Goal: Find specific page/section: Find specific page/section

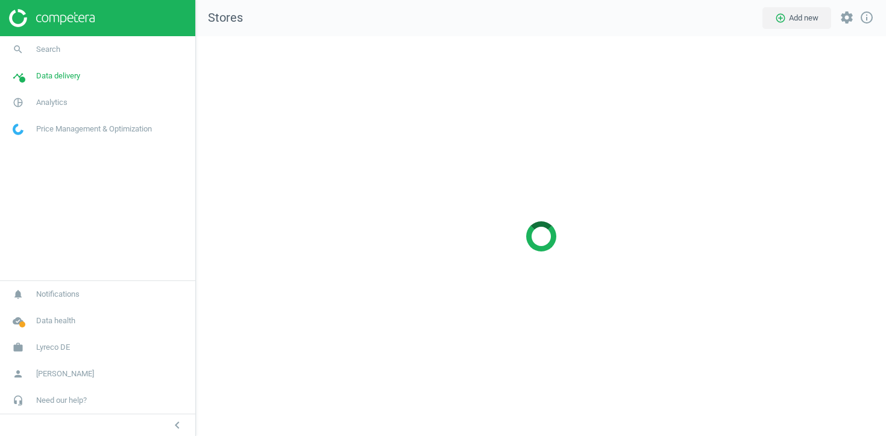
scroll to position [400, 691]
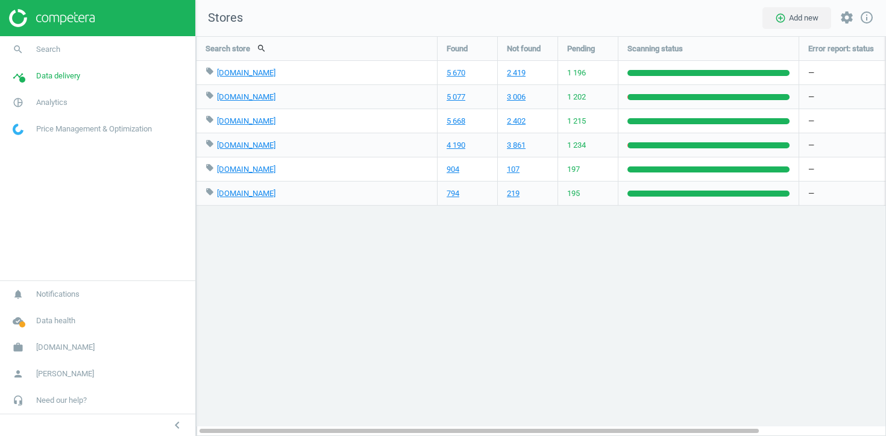
click at [470, 304] on div "Search store search Found Not found Pending Scanning status Error report: statu…" at bounding box center [541, 236] width 690 height 400
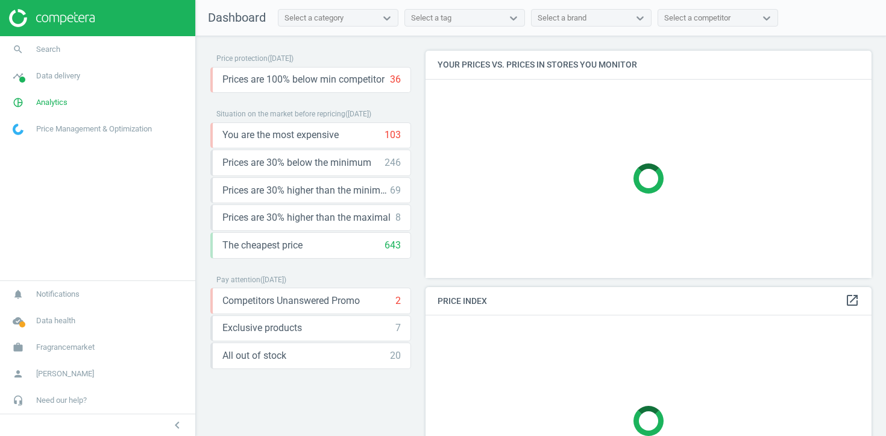
scroll to position [228, 447]
click at [45, 105] on span "Analytics" at bounding box center [51, 102] width 31 height 11
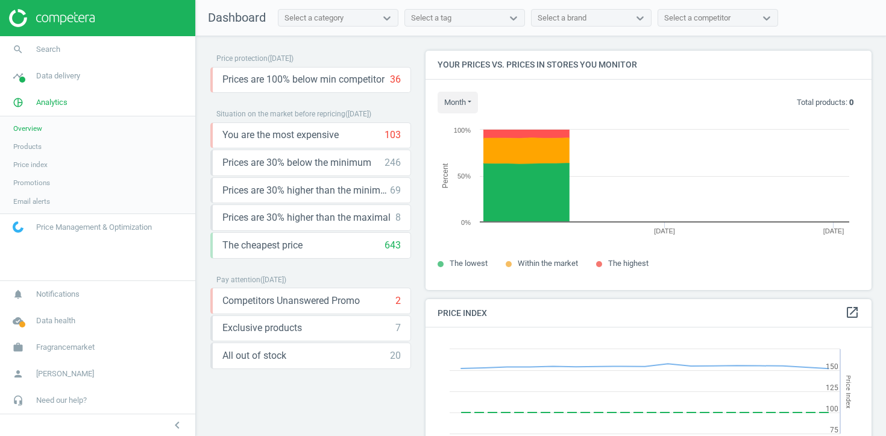
scroll to position [278, 447]
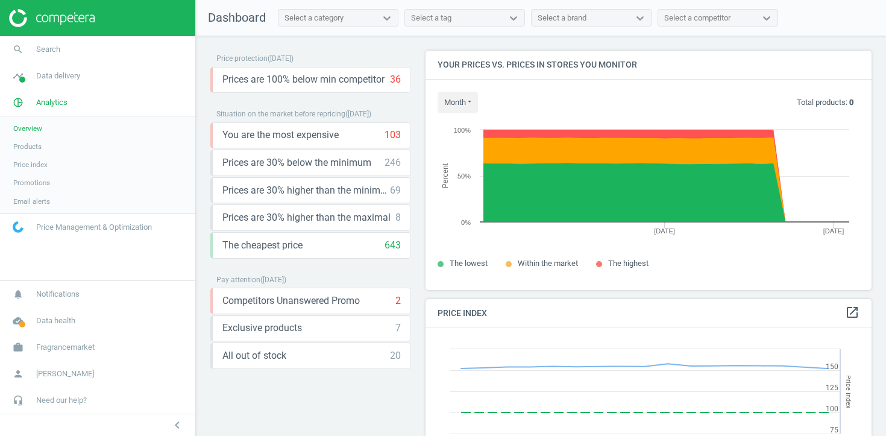
click at [31, 145] on span "Products" at bounding box center [27, 147] width 28 height 10
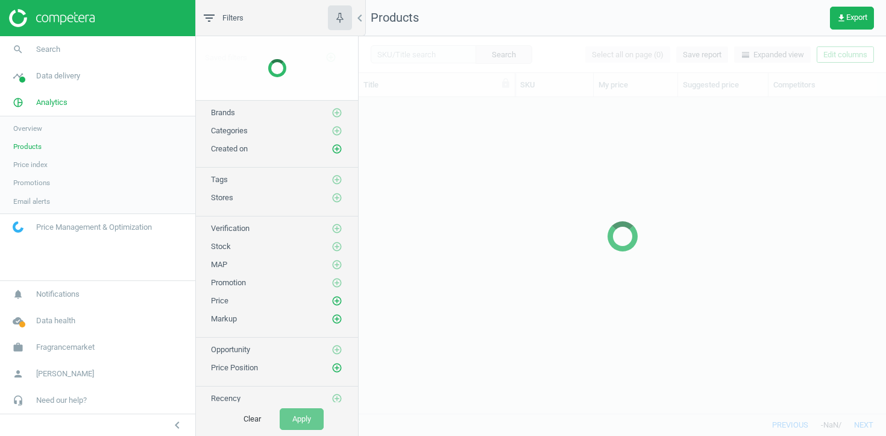
scroll to position [316, 527]
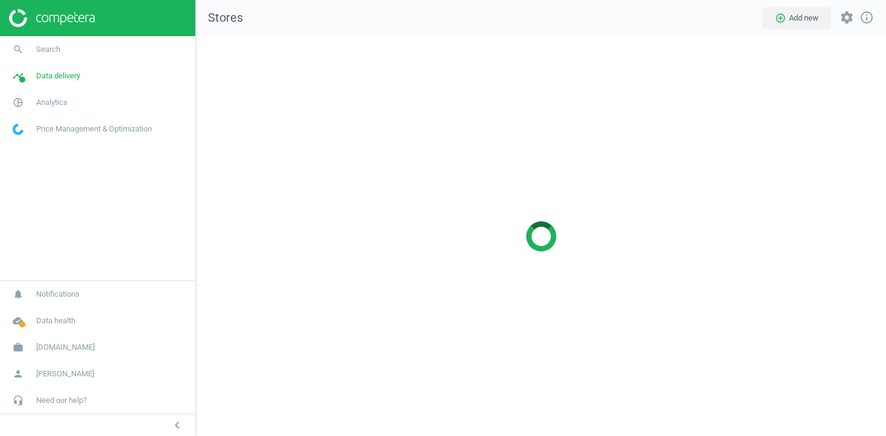
scroll to position [400, 691]
